Goal: Task Accomplishment & Management: Use online tool/utility

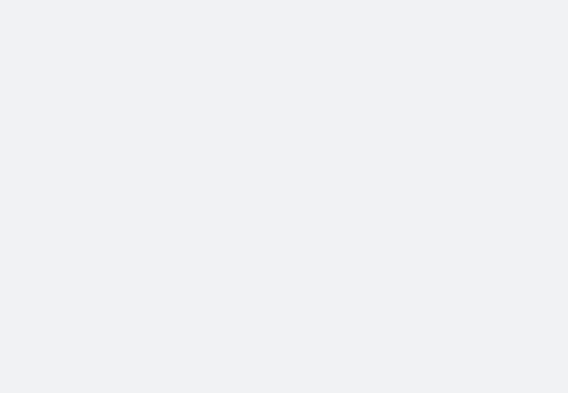
drag, startPoint x: 0, startPoint y: 0, endPoint x: 202, endPoint y: 1, distance: 202.2
click at [202, 1] on body at bounding box center [284, 196] width 568 height 393
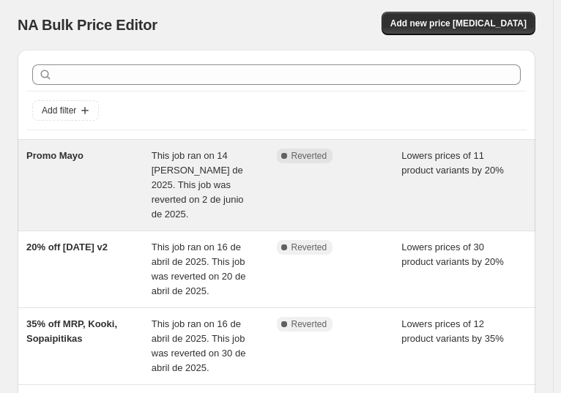
click at [258, 154] on div "This job ran on 14 [PERSON_NAME] de 2025. This job was reverted on 2 de junio d…" at bounding box center [214, 185] width 125 height 73
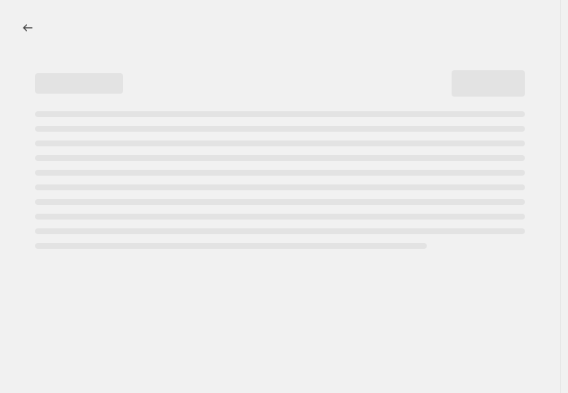
select select "percentage"
select select "collection"
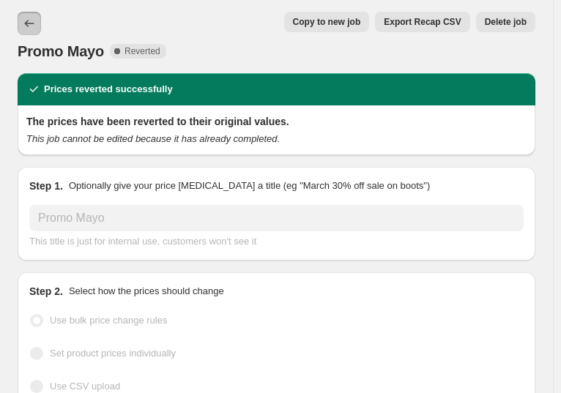
click at [26, 24] on icon "Price change jobs" at bounding box center [29, 23] width 15 height 15
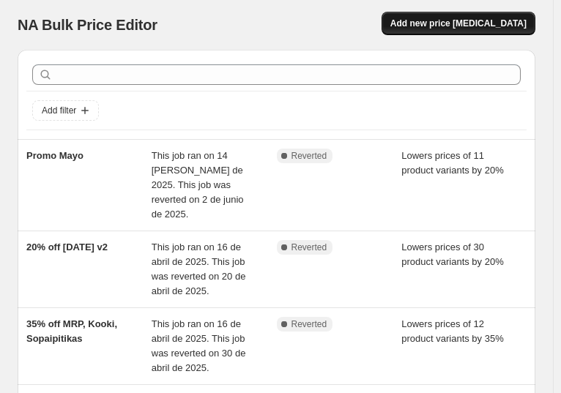
click at [489, 26] on span "Add new price [MEDICAL_DATA]" at bounding box center [458, 24] width 136 height 12
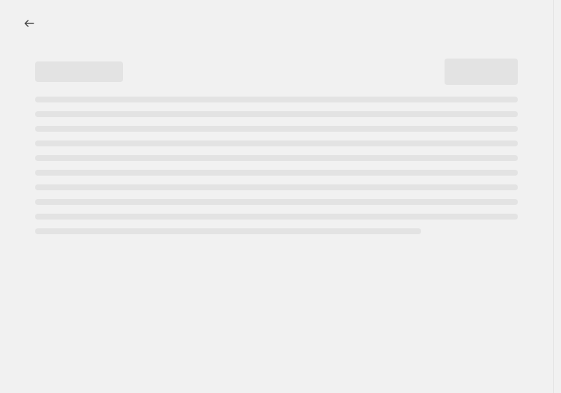
select select "percentage"
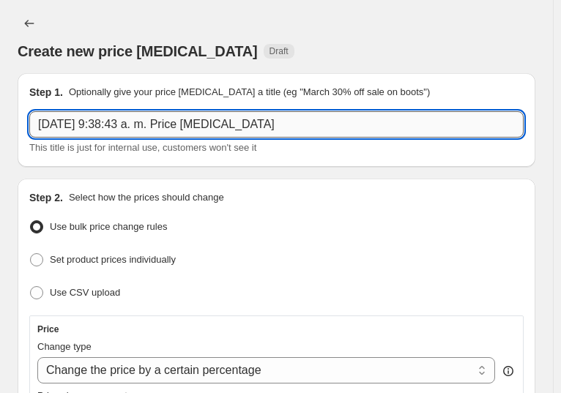
click at [297, 111] on input "[DATE] 9:38:43 a. m. Price [MEDICAL_DATA]" at bounding box center [276, 124] width 494 height 26
drag, startPoint x: 268, startPoint y: 108, endPoint x: 36, endPoint y: 108, distance: 232.2
click at [36, 111] on input "[DATE] 9:38:43 a. m. Price [MEDICAL_DATA]" at bounding box center [276, 124] width 494 height 26
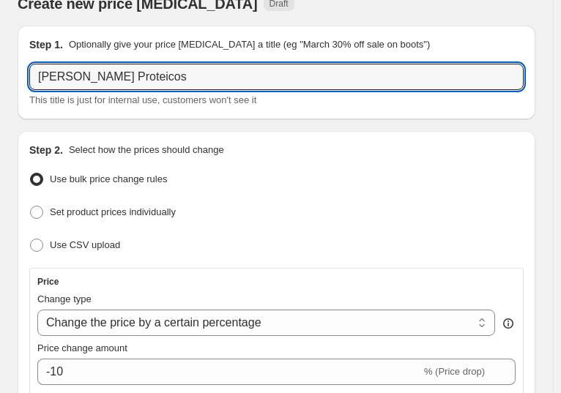
scroll to position [73, 0]
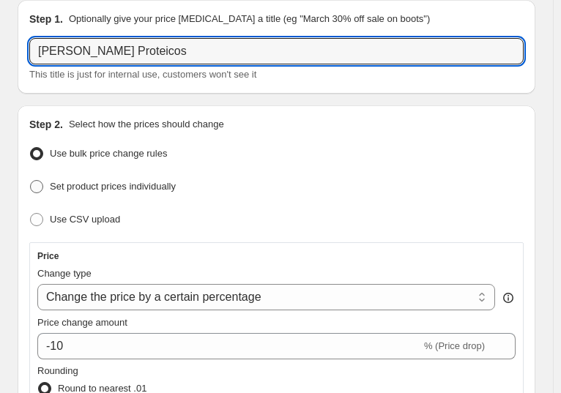
type input "[PERSON_NAME] Proteicos"
click at [158, 181] on span "Set product prices individually" at bounding box center [113, 186] width 126 height 11
click at [31, 180] on input "Set product prices individually" at bounding box center [30, 180] width 1 height 1
radio input "true"
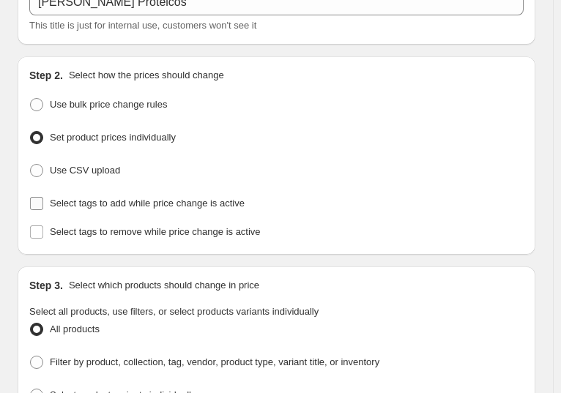
scroll to position [146, 0]
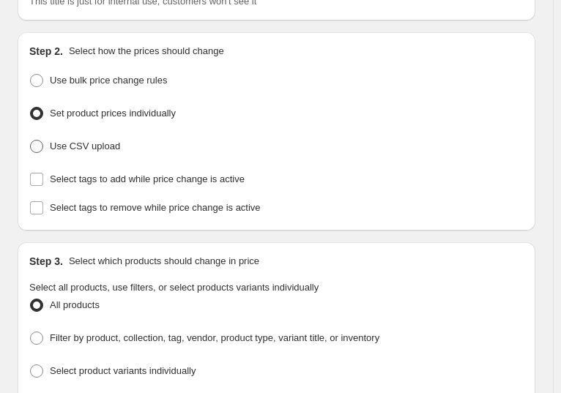
click at [102, 136] on label "Use CSV upload" at bounding box center [74, 146] width 91 height 21
click at [101, 139] on span "Use CSV upload" at bounding box center [85, 146] width 70 height 15
click at [31, 140] on input "Use CSV upload" at bounding box center [30, 140] width 1 height 1
radio input "true"
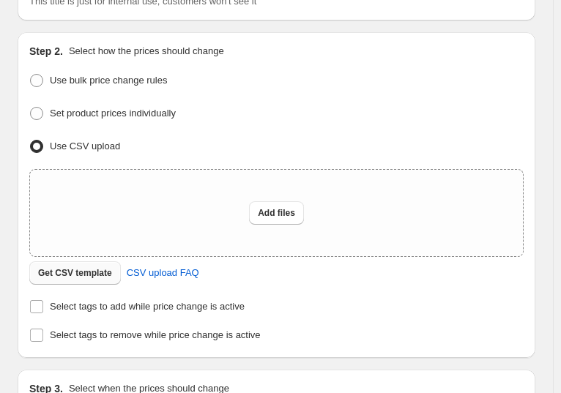
click at [94, 267] on span "Get CSV template" at bounding box center [75, 273] width 74 height 12
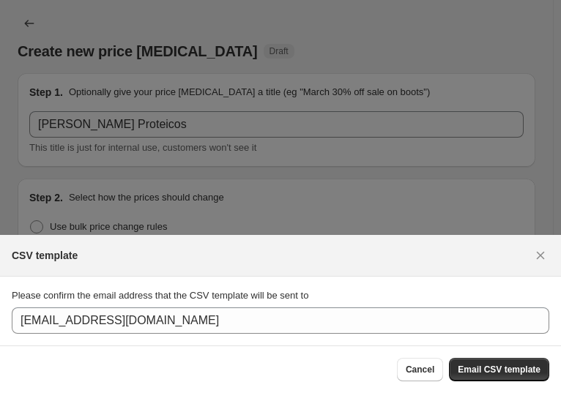
scroll to position [0, 0]
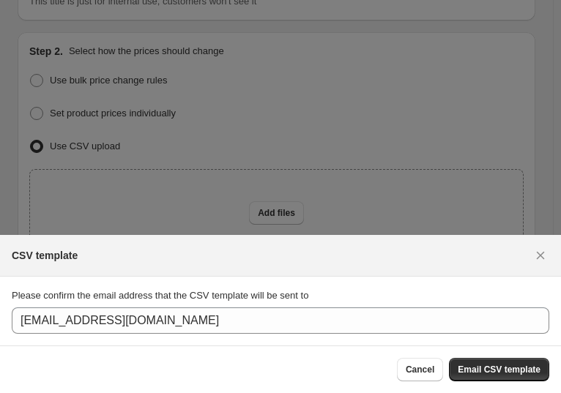
click at [415, 277] on section "Please confirm the email address that the CSV template will be sent to [EMAIL_A…" at bounding box center [280, 311] width 561 height 69
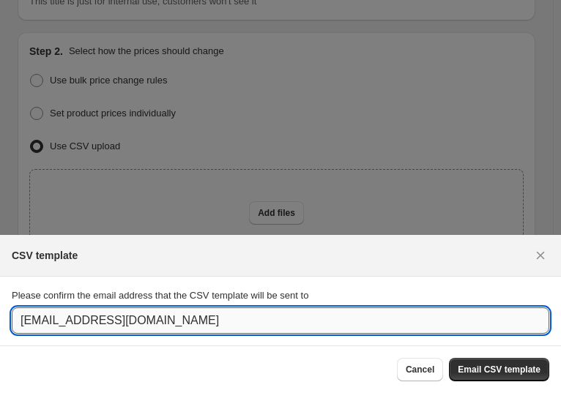
click at [415, 308] on input "[EMAIL_ADDRESS][DOMAIN_NAME]" at bounding box center [281, 321] width 538 height 26
type input "[EMAIL_ADDRESS][DOMAIN_NAME]"
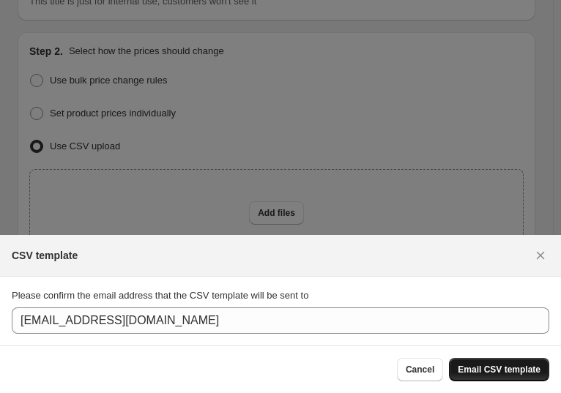
click at [484, 364] on span "Email CSV template" at bounding box center [499, 370] width 83 height 12
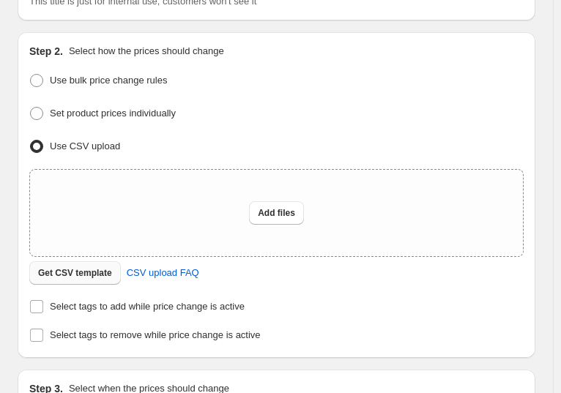
click at [68, 267] on span "Get CSV template" at bounding box center [75, 273] width 74 height 12
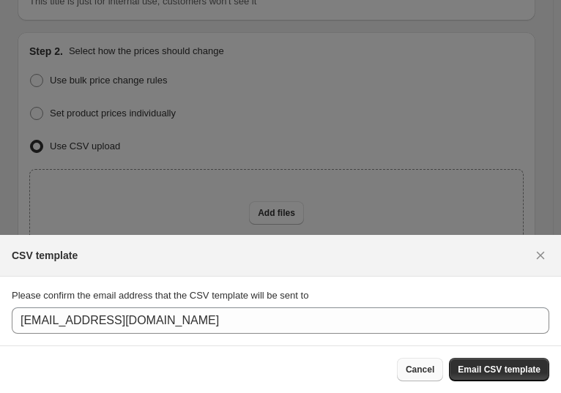
click at [406, 364] on span "Cancel" at bounding box center [420, 370] width 29 height 12
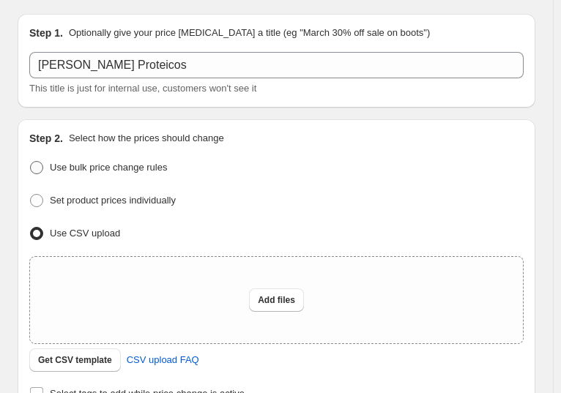
scroll to position [146, 0]
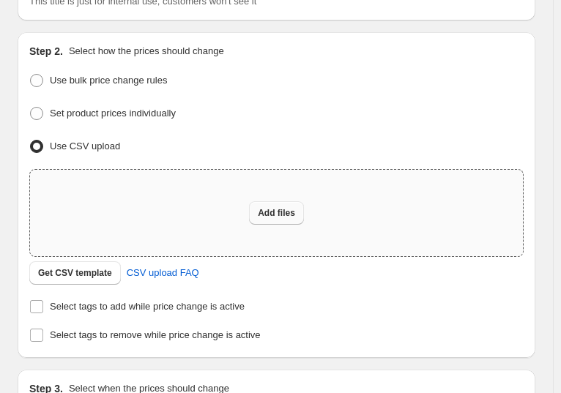
click at [277, 207] on span "Add files" at bounding box center [276, 213] width 37 height 12
type input "C:\fakepath\csv_template_user_20653.csv"
drag, startPoint x: 362, startPoint y: 192, endPoint x: 334, endPoint y: 184, distance: 29.0
click at [334, 184] on div "Add files" at bounding box center [276, 213] width 493 height 86
type input "C:\fakepath\csv_template_user_20653.csv"
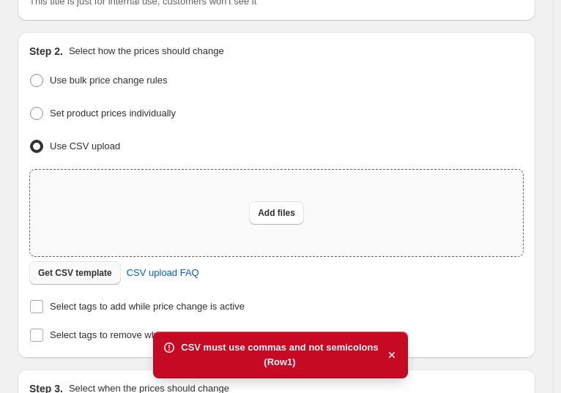
click at [60, 267] on span "Get CSV template" at bounding box center [75, 273] width 74 height 12
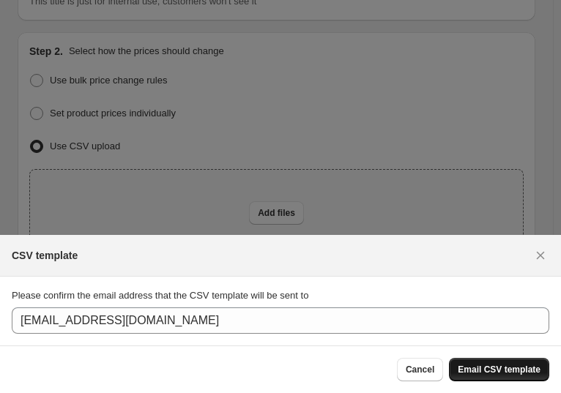
click at [458, 364] on span "Email CSV template" at bounding box center [499, 370] width 83 height 12
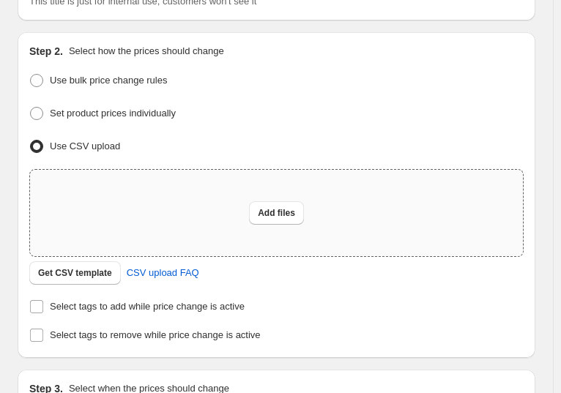
click at [274, 170] on div "Add files" at bounding box center [276, 213] width 493 height 86
type input "C:\fakepath\csv_template_user_20653.csv"
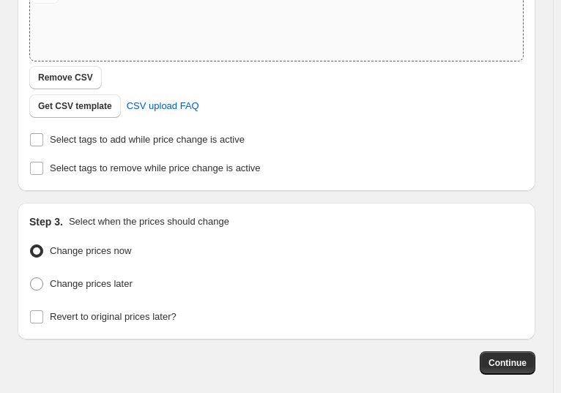
scroll to position [343, 0]
click at [117, 273] on label "Change prices later" at bounding box center [80, 283] width 103 height 21
click at [31, 277] on input "Change prices later" at bounding box center [30, 277] width 1 height 1
radio input "true"
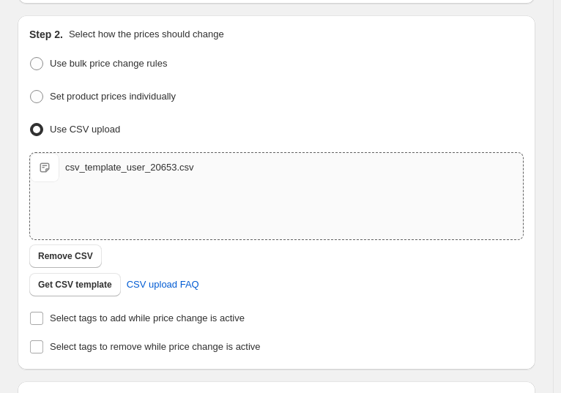
scroll to position [196, 0]
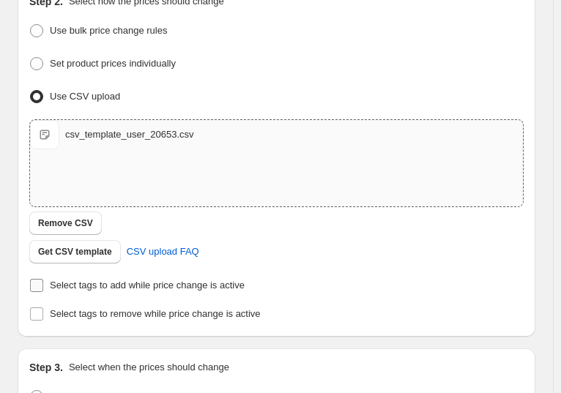
click at [229, 280] on span "Select tags to add while price change is active" at bounding box center [147, 285] width 195 height 11
click at [43, 279] on input "Select tags to add while price change is active" at bounding box center [36, 285] width 13 height 13
checkbox input "true"
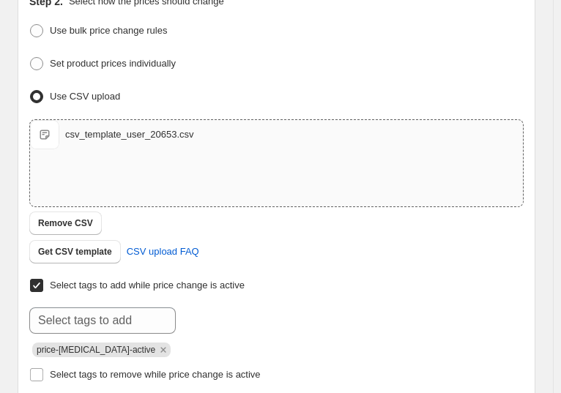
click at [171, 275] on div "Select tags to add while price change is active Submit price-[MEDICAL_DATA]-act…" at bounding box center [276, 316] width 494 height 82
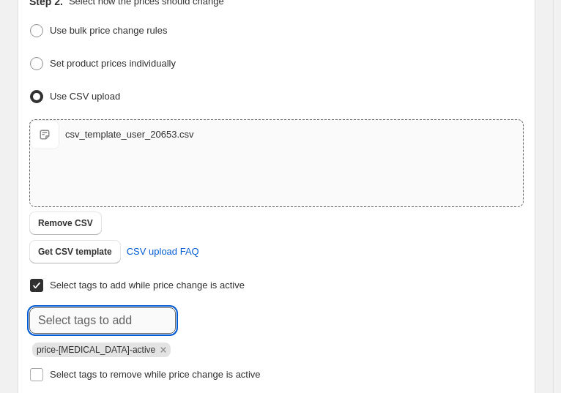
click at [160, 308] on input "text" at bounding box center [102, 321] width 146 height 26
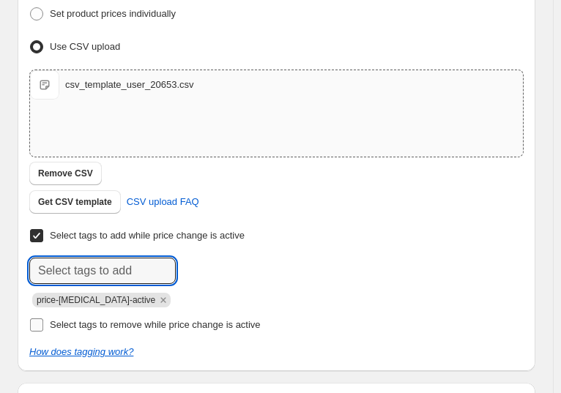
scroll to position [270, 0]
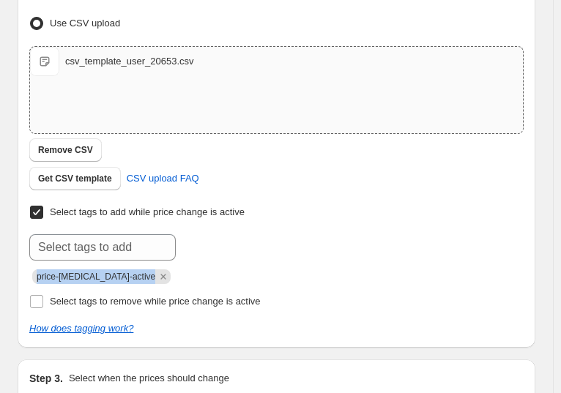
drag, startPoint x: 98, startPoint y: 229, endPoint x: 100, endPoint y: 208, distance: 21.3
click at [100, 208] on div "Select tags to add while price change is active Submit price-[MEDICAL_DATA]-act…" at bounding box center [276, 257] width 494 height 111
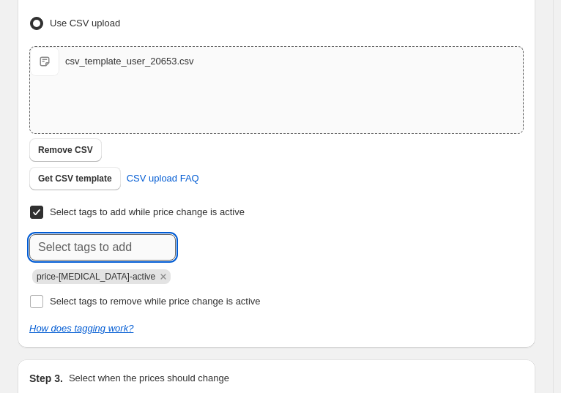
click at [100, 234] on input "text" at bounding box center [102, 247] width 146 height 26
click at [157, 270] on icon "Remove price-change-job-active" at bounding box center [163, 276] width 13 height 13
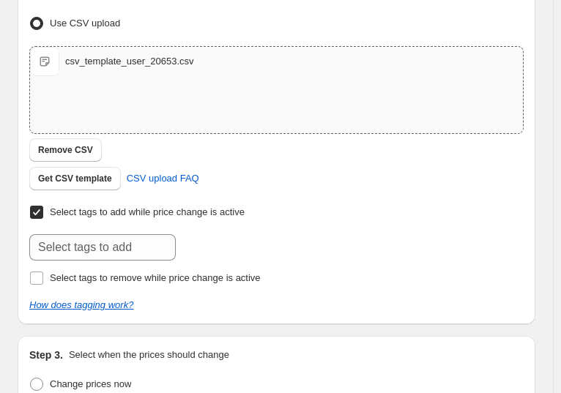
click at [133, 208] on div "Select tags to add while price change is active Submit Select tags to remove wh…" at bounding box center [276, 245] width 494 height 87
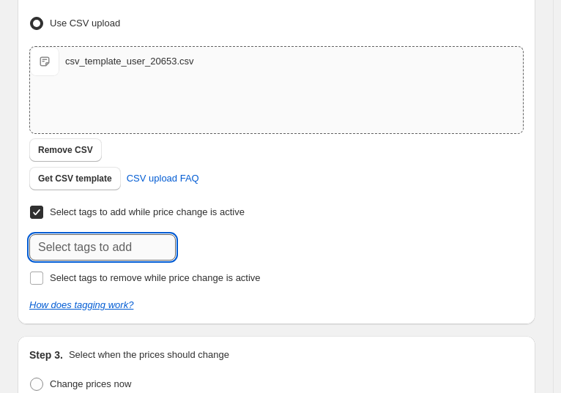
click at [134, 234] on input "text" at bounding box center [102, 247] width 146 height 26
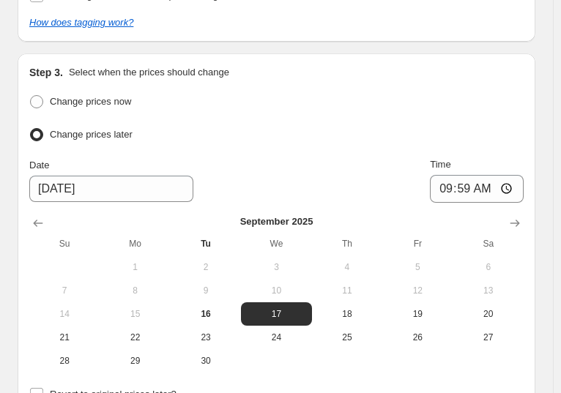
scroll to position [563, 0]
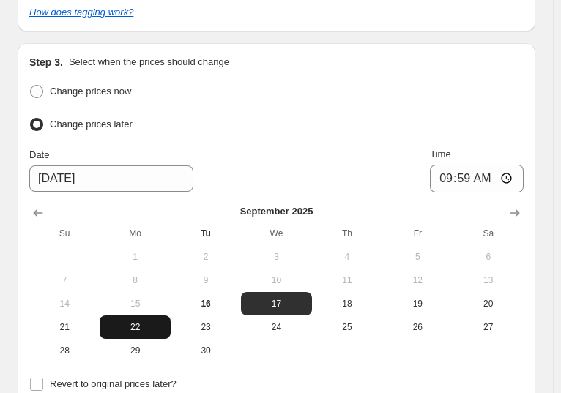
type input "precio_bulk_"
click at [133, 322] on span "22" at bounding box center [134, 328] width 59 height 12
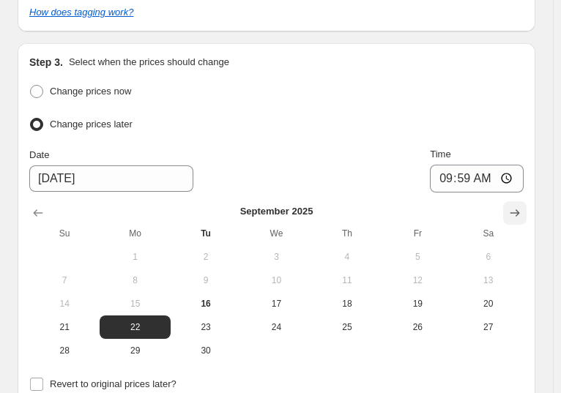
click at [515, 201] on button "Show next month, October 2025" at bounding box center [514, 212] width 23 height 23
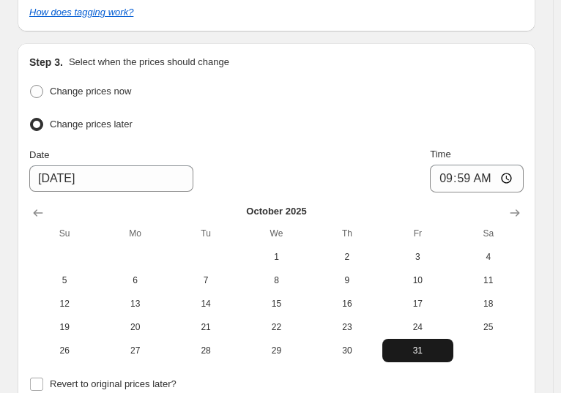
click at [442, 339] on button "31" at bounding box center [417, 350] width 70 height 23
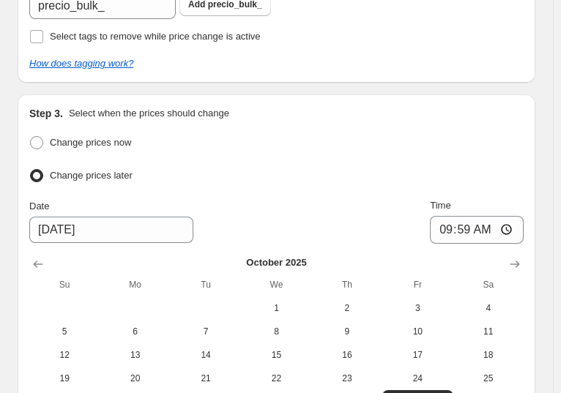
scroll to position [489, 0]
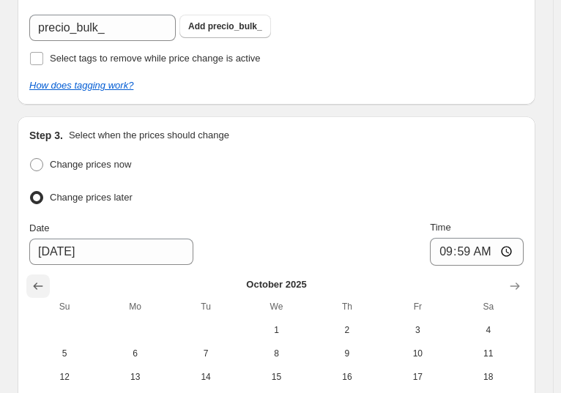
click at [43, 279] on icon "Show previous month, September 2025" at bounding box center [38, 286] width 15 height 15
type input "[DATE]"
click at [266, 155] on div "Change prices now Change prices later Date [DATE] Time 09:59 [DATE] Su Mo Tu We…" at bounding box center [276, 295] width 494 height 281
click at [194, 188] on div "Change prices later" at bounding box center [276, 198] width 494 height 21
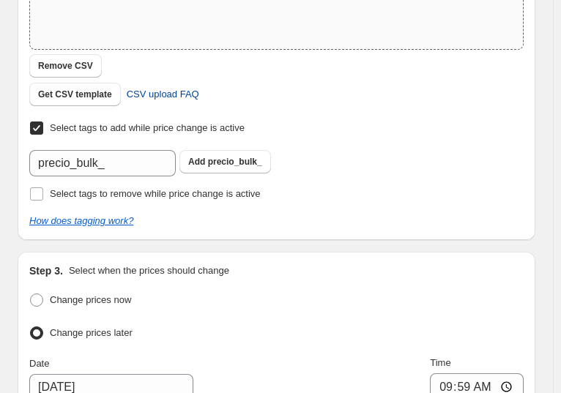
scroll to position [270, 0]
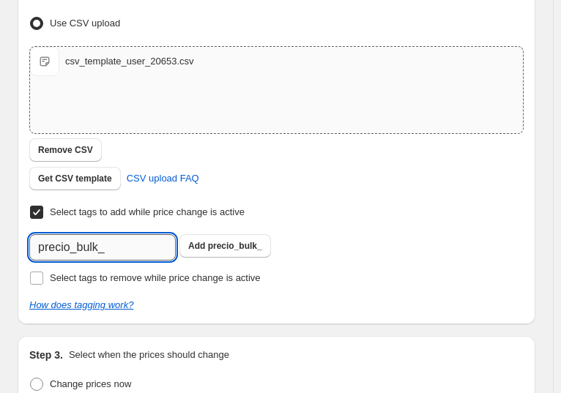
click at [133, 234] on input "precio_bulk_" at bounding box center [102, 247] width 146 height 26
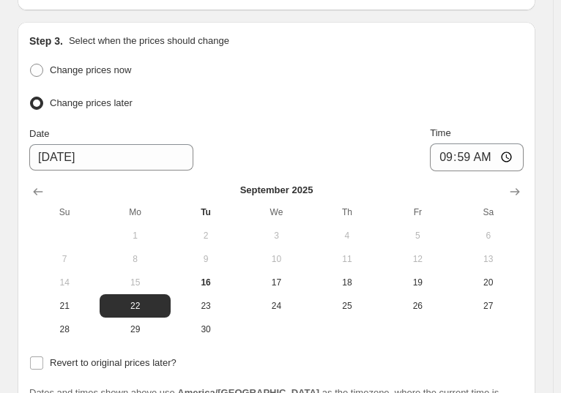
scroll to position [652, 0]
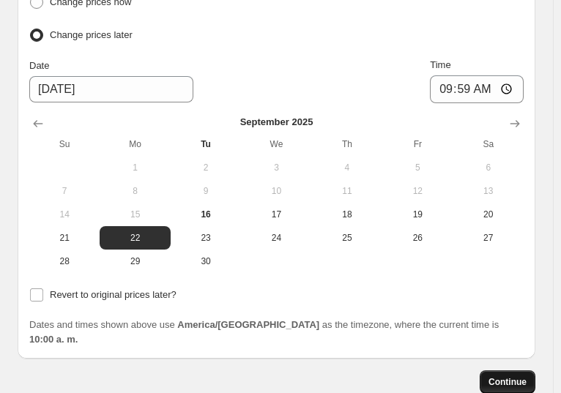
type input "precio_bulk_[DATE]"
click at [504, 376] on span "Continue" at bounding box center [508, 382] width 38 height 12
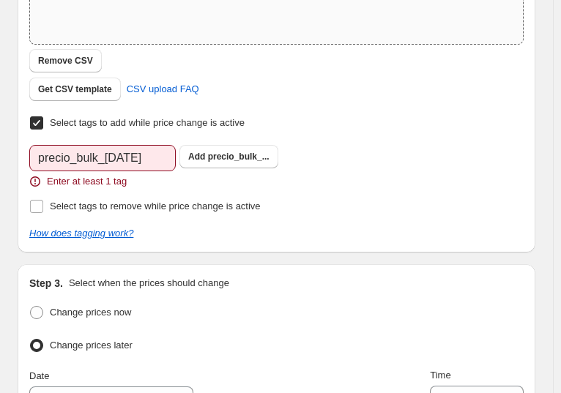
scroll to position [439, 0]
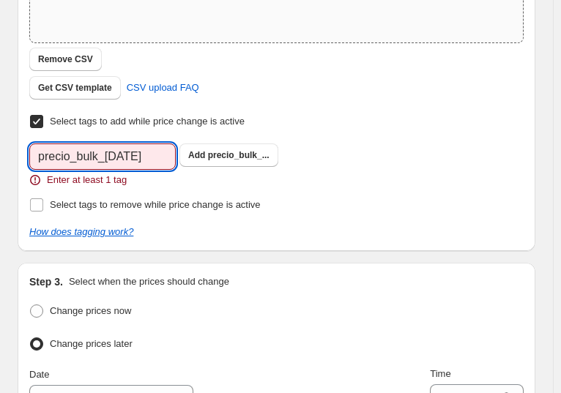
click at [149, 144] on input "precio_bulk_[DATE]" at bounding box center [102, 157] width 146 height 26
click at [221, 150] on span "precio_bulk_..." at bounding box center [239, 155] width 62 height 10
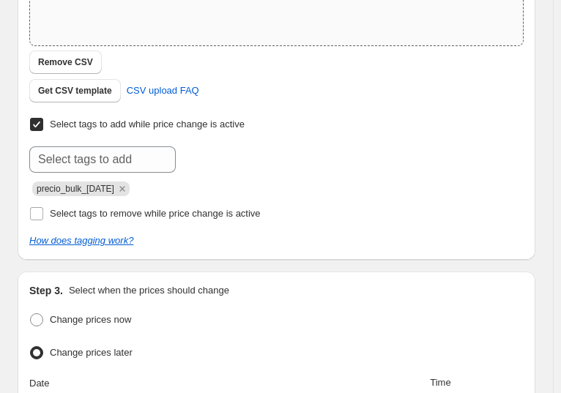
click at [403, 179] on div "precio_bulk_[DATE]" at bounding box center [276, 188] width 494 height 18
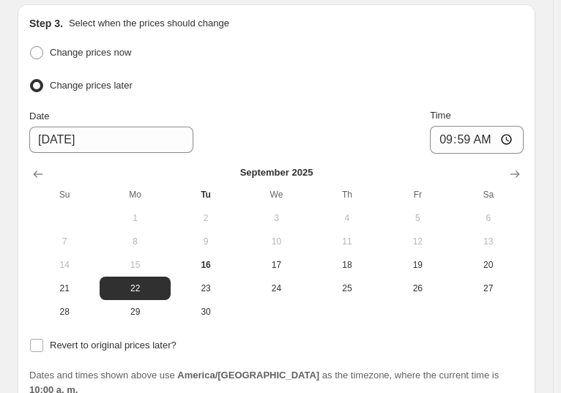
scroll to position [602, 0]
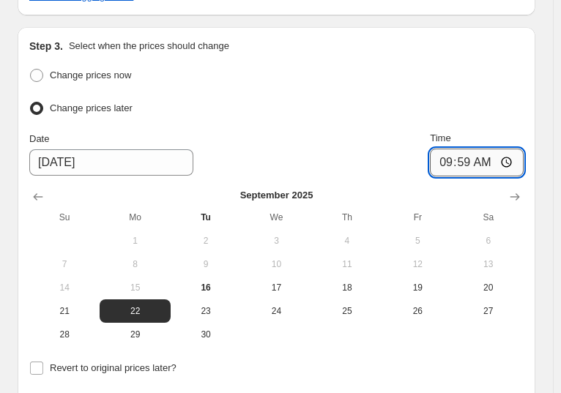
click at [508, 149] on input "09:59" at bounding box center [477, 163] width 94 height 28
click at [394, 358] on div "Revert to original prices later?" at bounding box center [276, 368] width 494 height 21
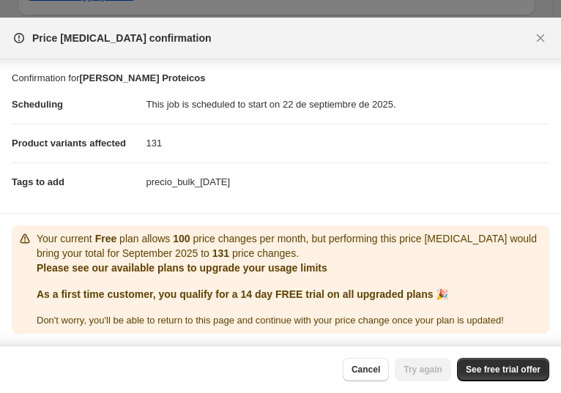
scroll to position [64, 0]
click at [352, 364] on span "Cancel" at bounding box center [366, 370] width 29 height 12
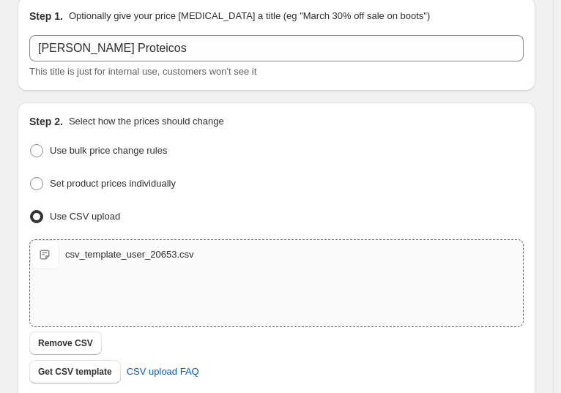
scroll to position [146, 0]
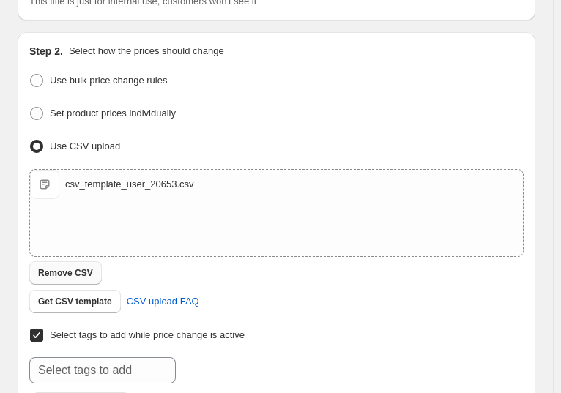
click at [83, 267] on span "Remove CSV" at bounding box center [65, 273] width 55 height 12
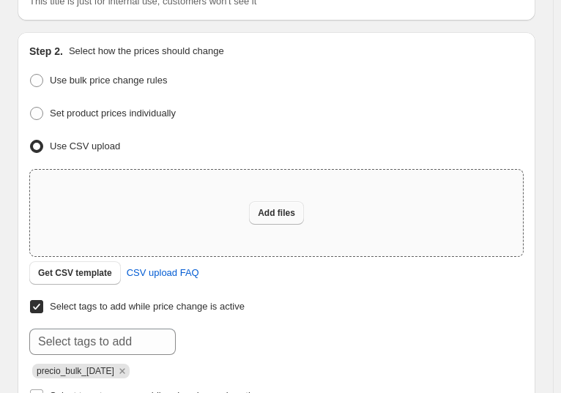
click at [282, 207] on span "Add files" at bounding box center [276, 213] width 37 height 12
type input "C:\fakepath\csv_template_user_20653.csv"
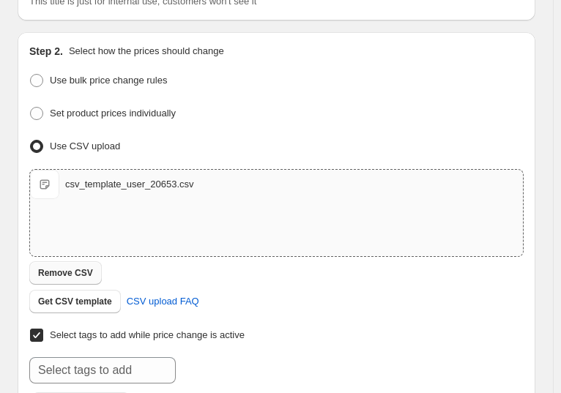
click at [66, 267] on span "Remove CSV" at bounding box center [65, 273] width 55 height 12
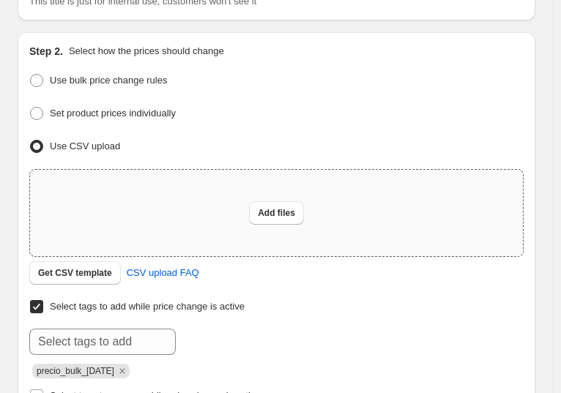
click at [329, 193] on div "Add files" at bounding box center [276, 213] width 493 height 86
type input "C:\fakepath\csv_template_user_20653.csv"
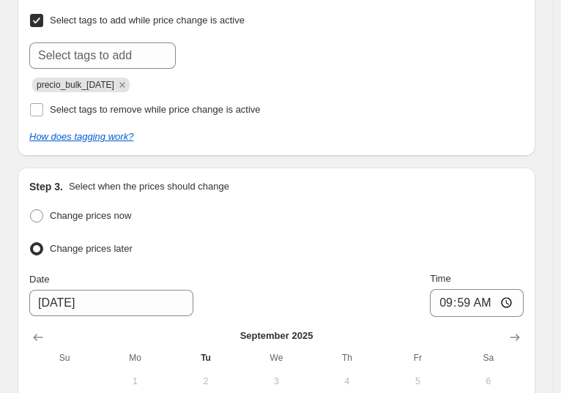
scroll to position [675, 0]
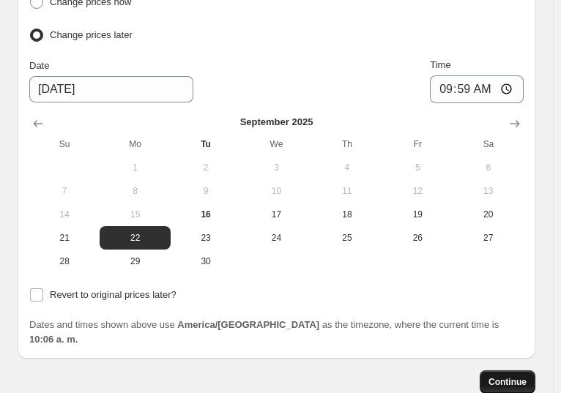
click at [508, 376] on span "Continue" at bounding box center [508, 382] width 38 height 12
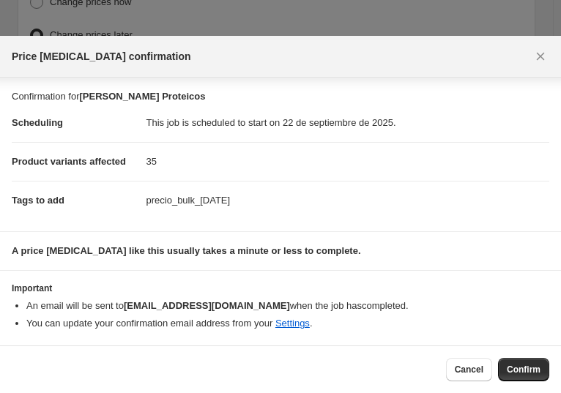
scroll to position [17, 0]
click at [498, 358] on button "Confirm" at bounding box center [523, 369] width 51 height 23
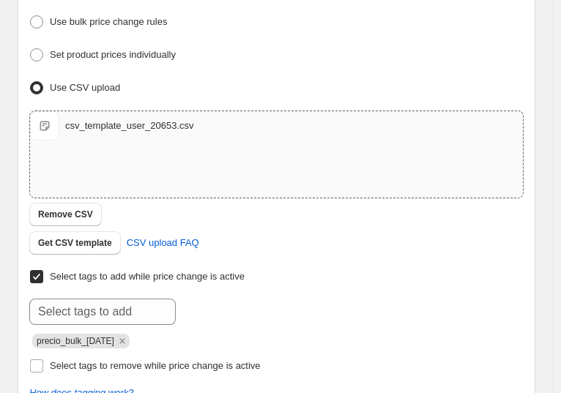
scroll to position [220, 0]
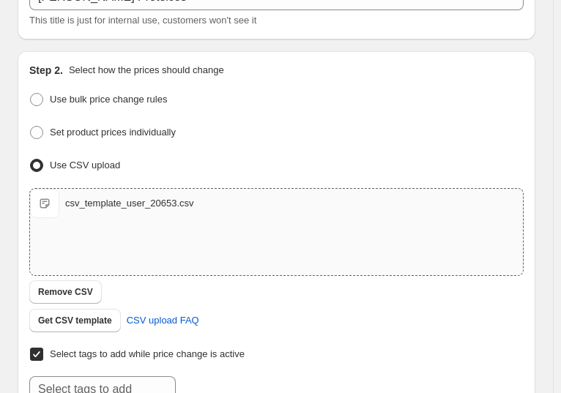
click at [120, 196] on div "csv_template_user_20653.csv" at bounding box center [129, 203] width 129 height 15
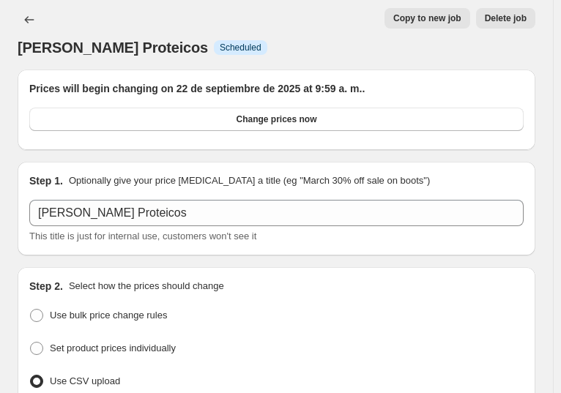
scroll to position [0, 0]
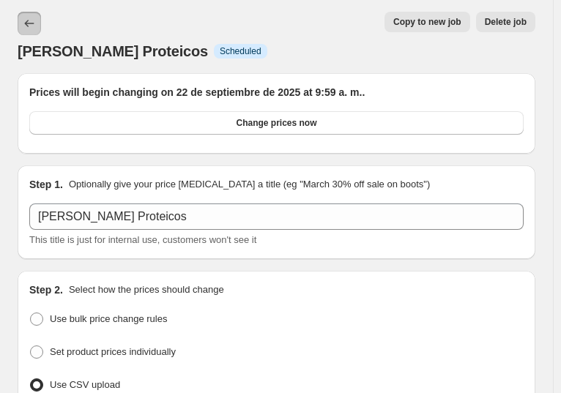
click at [28, 31] on icon "Price change jobs" at bounding box center [29, 23] width 15 height 15
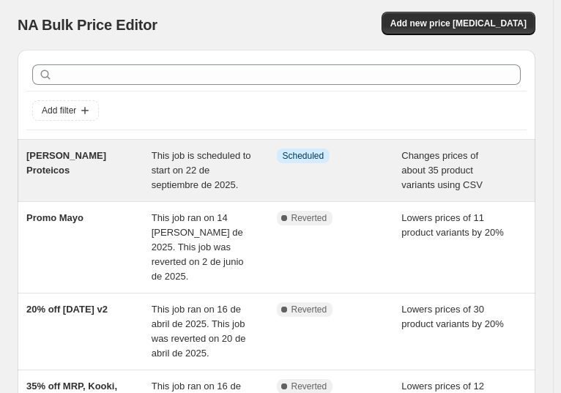
click at [94, 151] on span "[PERSON_NAME] Proteicos" at bounding box center [66, 163] width 80 height 26
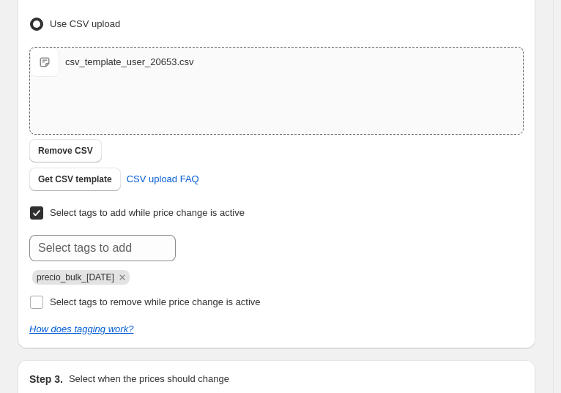
scroll to position [293, 0]
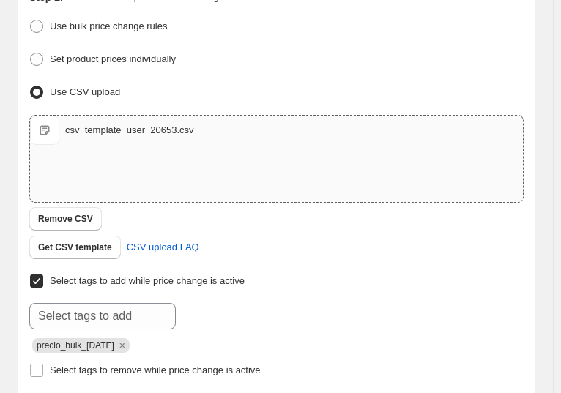
click at [94, 123] on div "csv_template_user_20653.csv" at bounding box center [129, 130] width 129 height 15
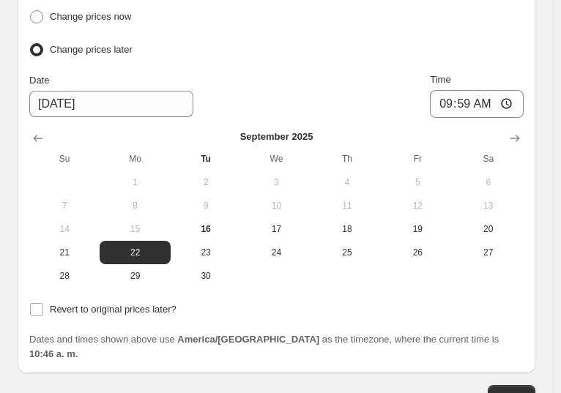
scroll to position [765, 0]
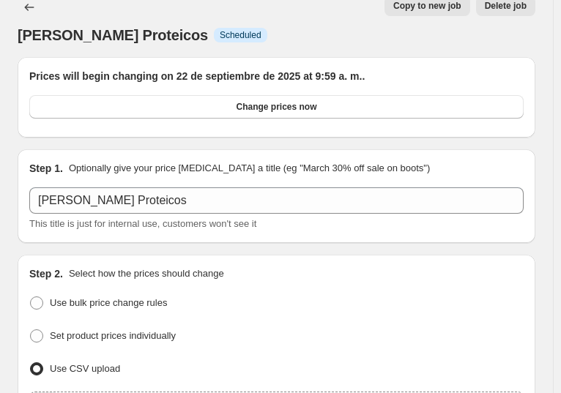
scroll to position [0, 0]
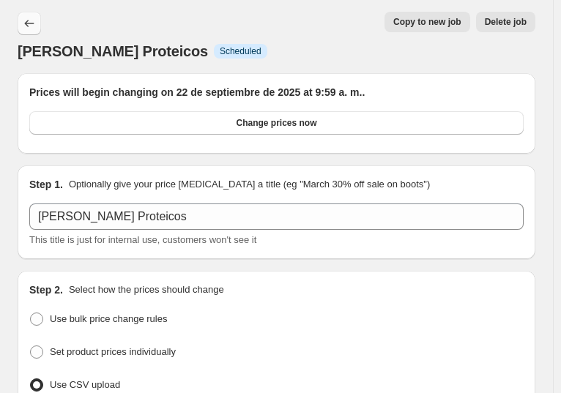
click at [20, 21] on button "Price change jobs" at bounding box center [29, 23] width 23 height 23
